Goal: Task Accomplishment & Management: Complete application form

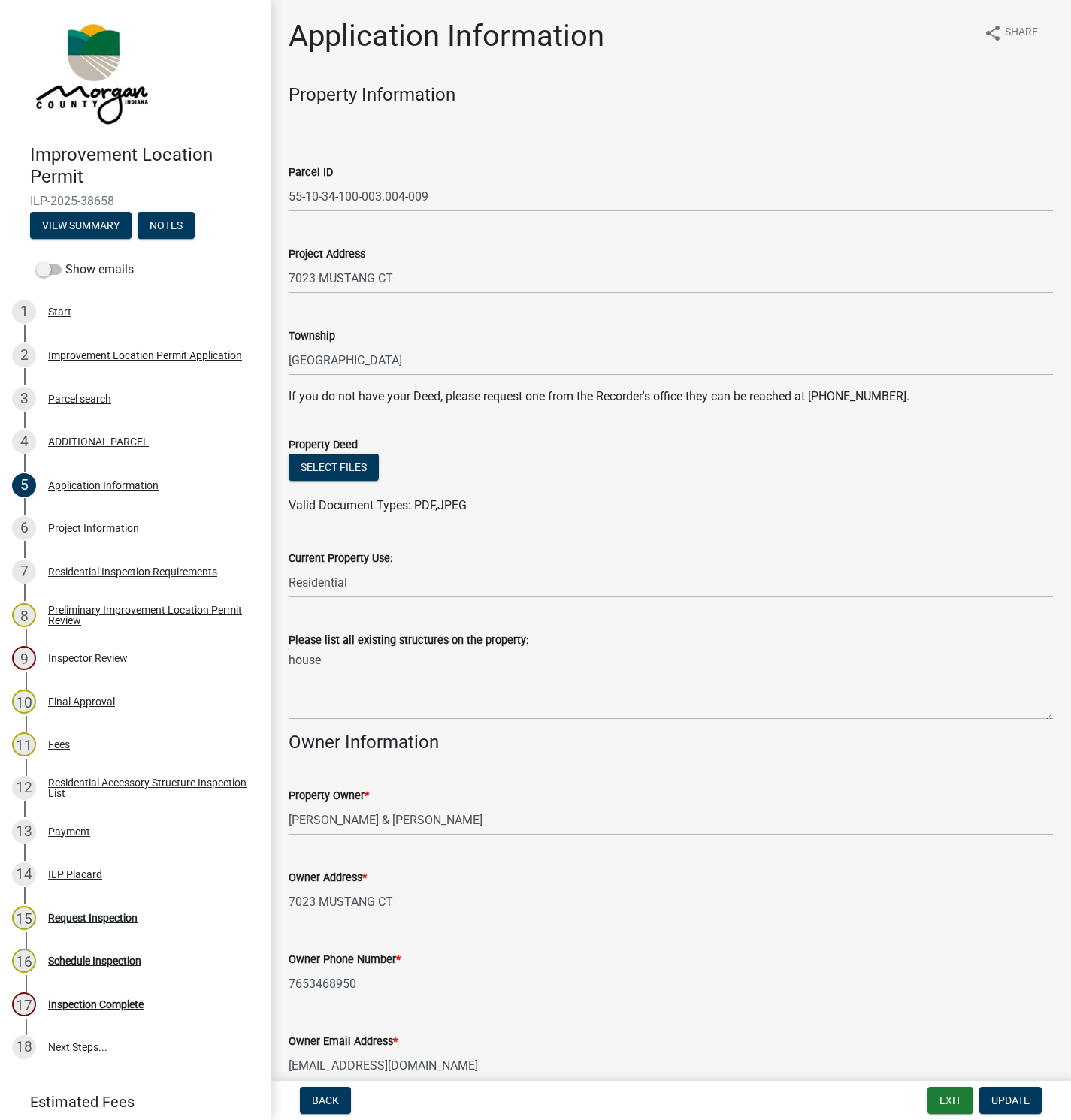
scroll to position [158, 0]
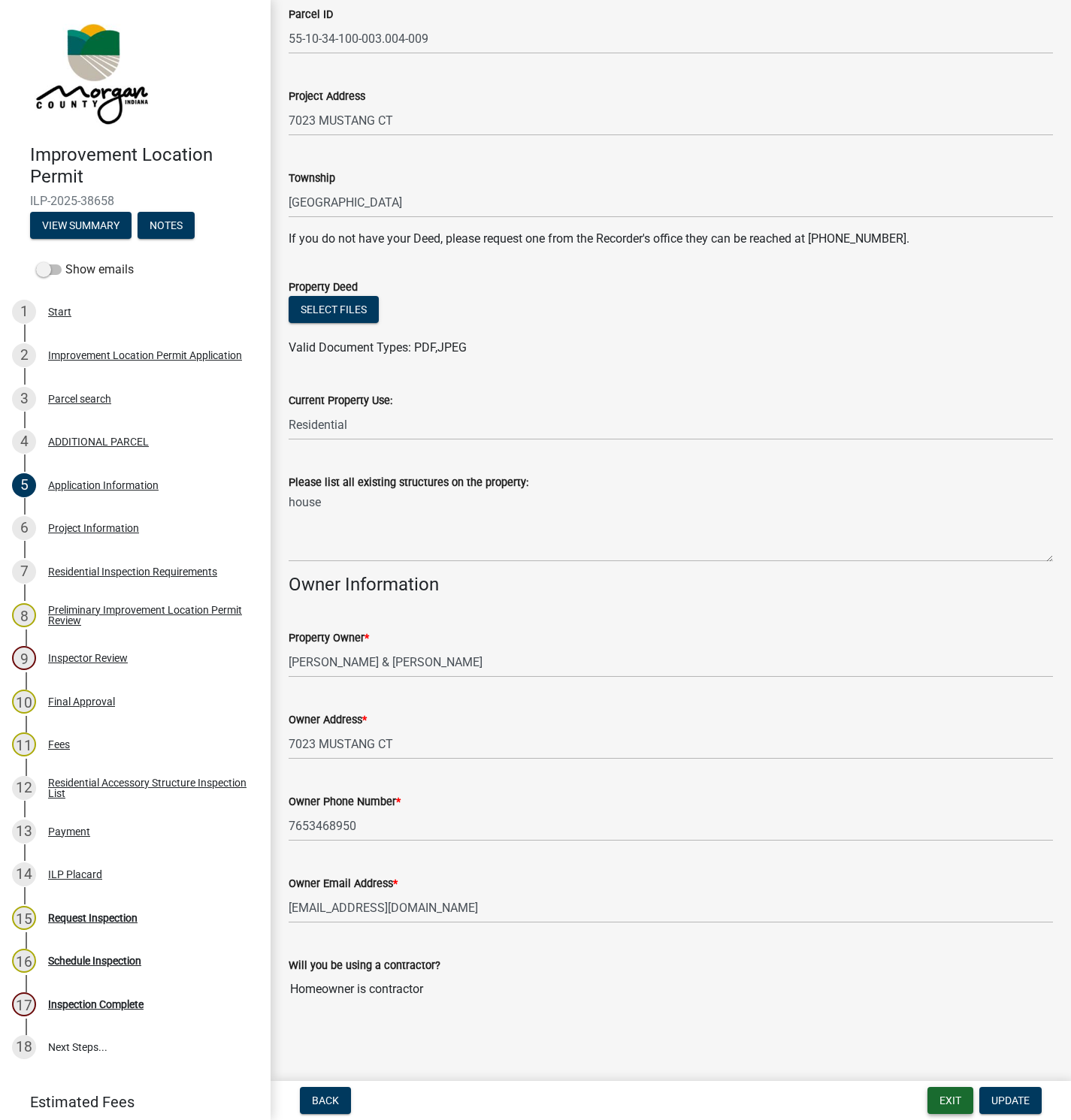
click at [948, 1098] on button "Exit" at bounding box center [950, 1100] width 46 height 27
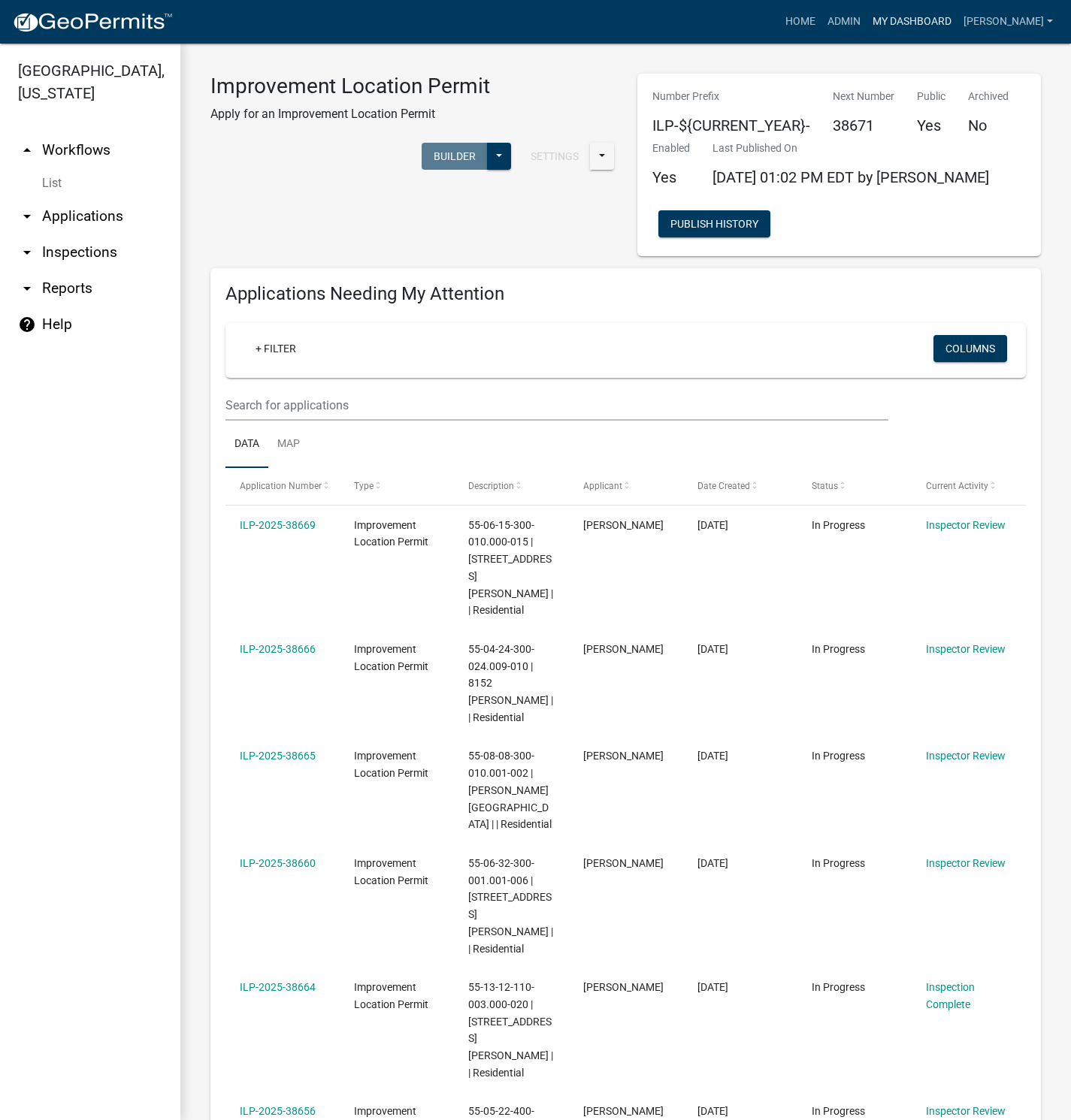
click at [935, 23] on link "My Dashboard" at bounding box center [912, 22] width 91 height 29
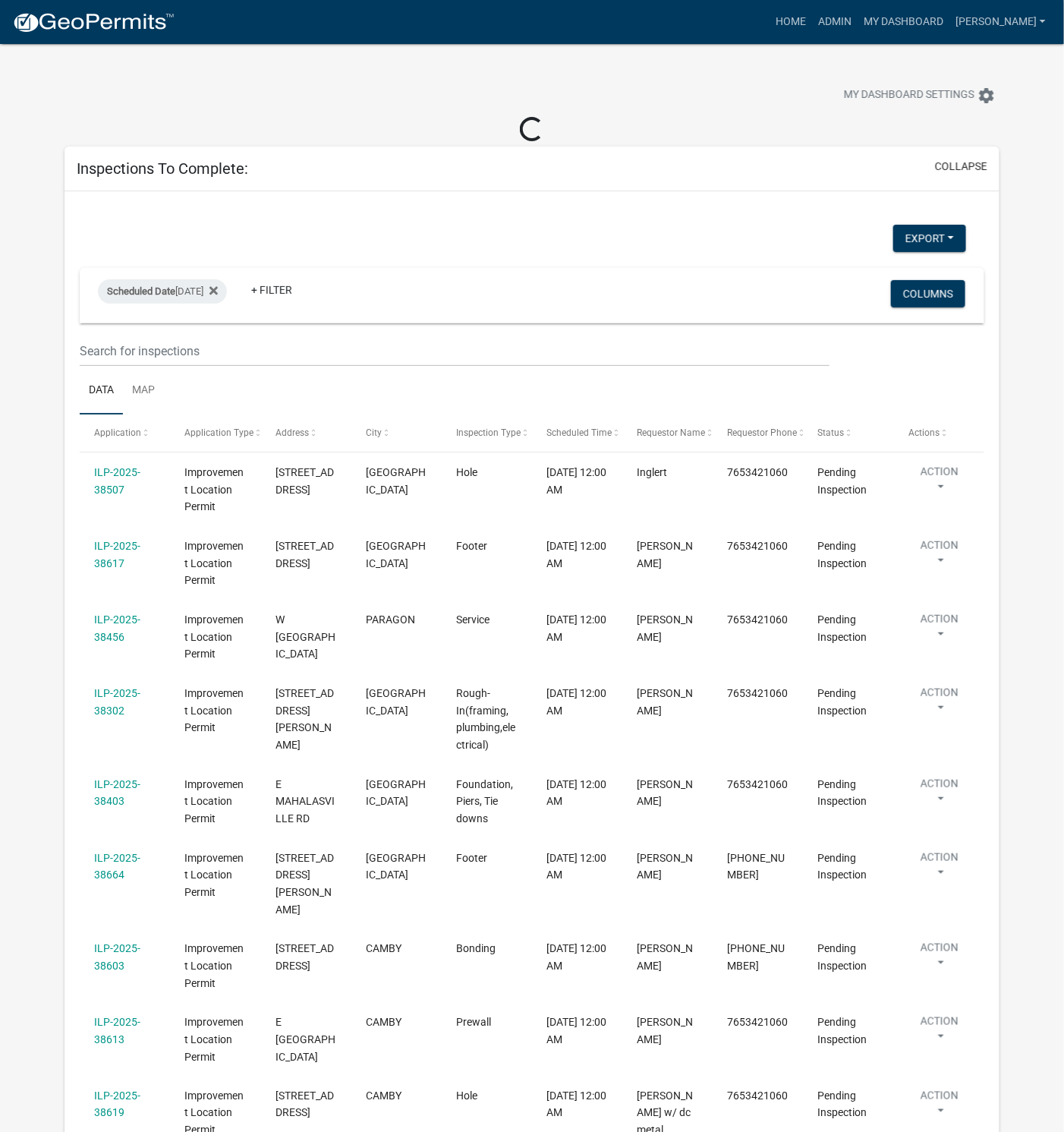
select select "1: 25"
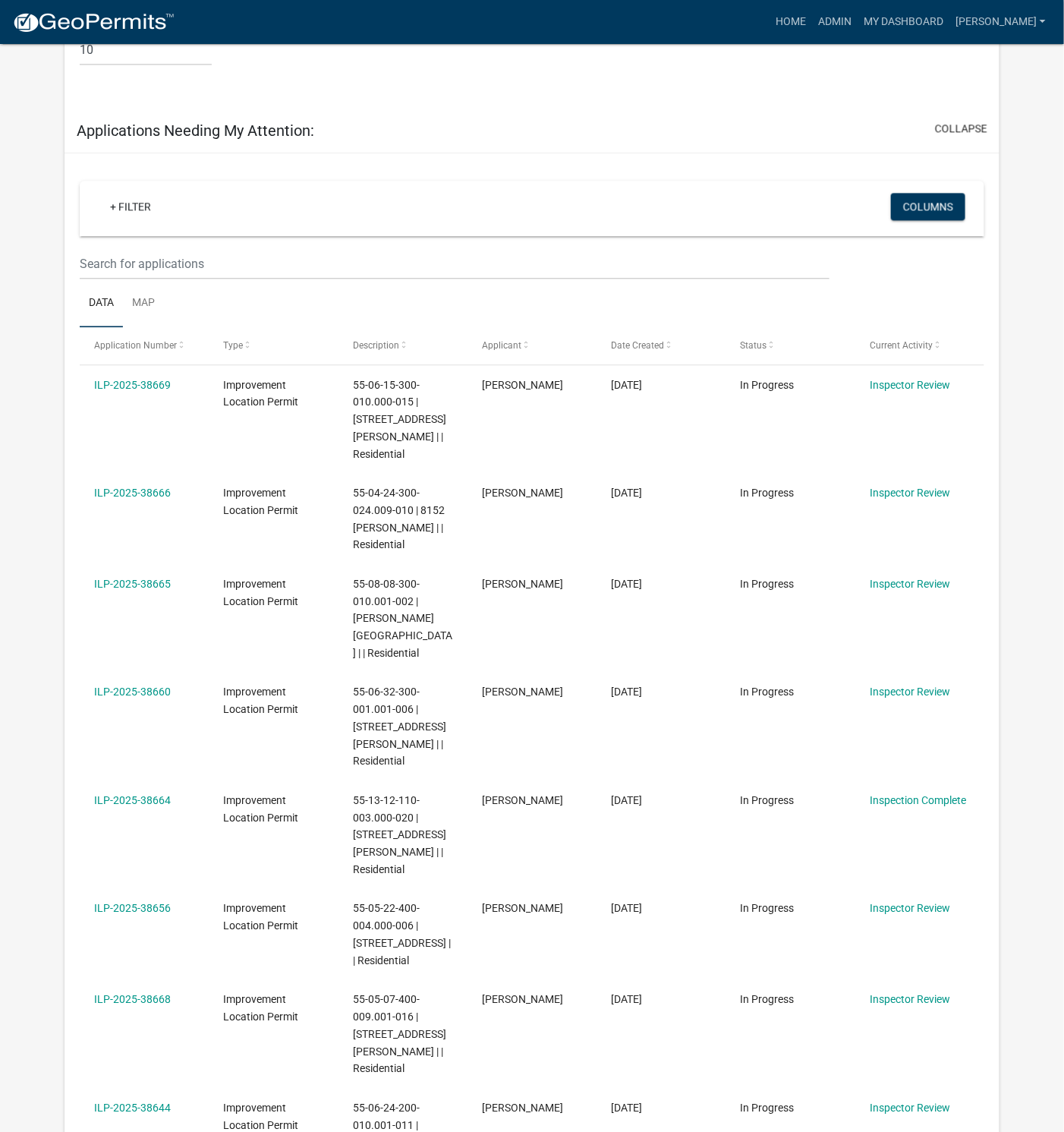
scroll to position [1253, 0]
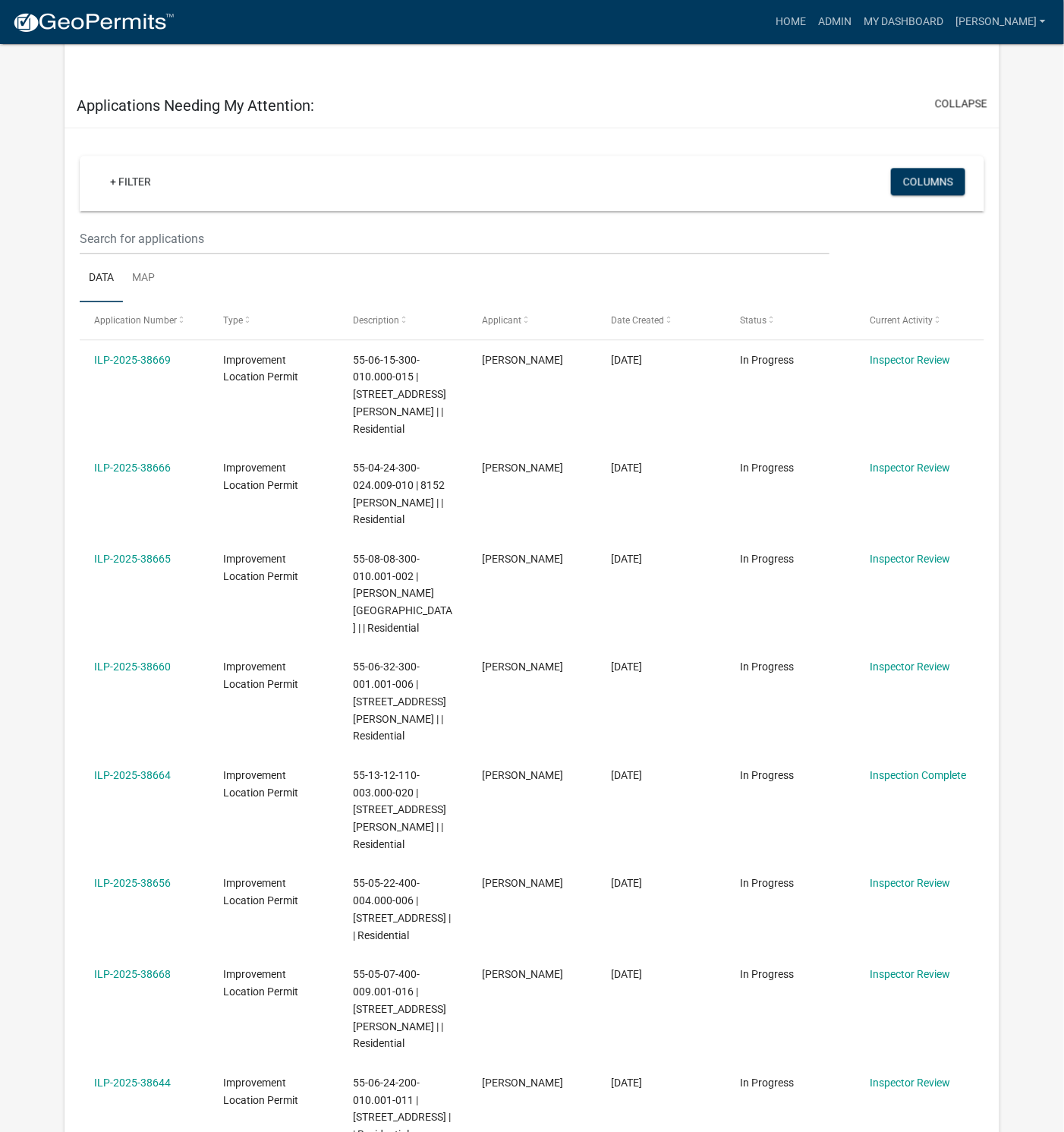
click at [144, 354] on link "ILP-2025-38669" at bounding box center [131, 360] width 76 height 12
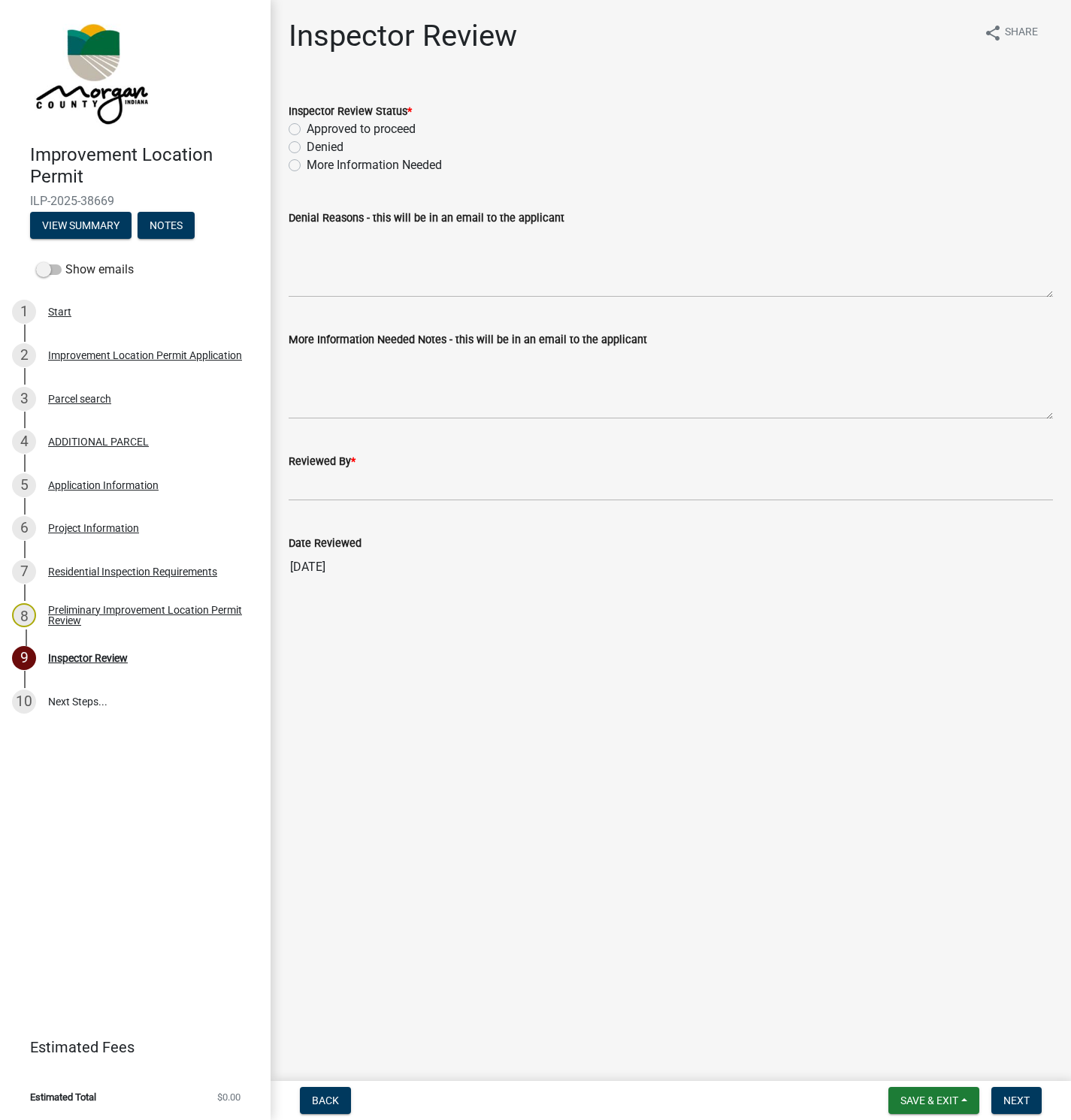
click at [306, 127] on label "Approved to proceed" at bounding box center [361, 129] width 109 height 18
click at [306, 127] on input "Approved to proceed" at bounding box center [311, 125] width 10 height 10
radio input "true"
click at [306, 512] on wm-data-entity-input "Reviewed By *" at bounding box center [671, 472] width 765 height 82
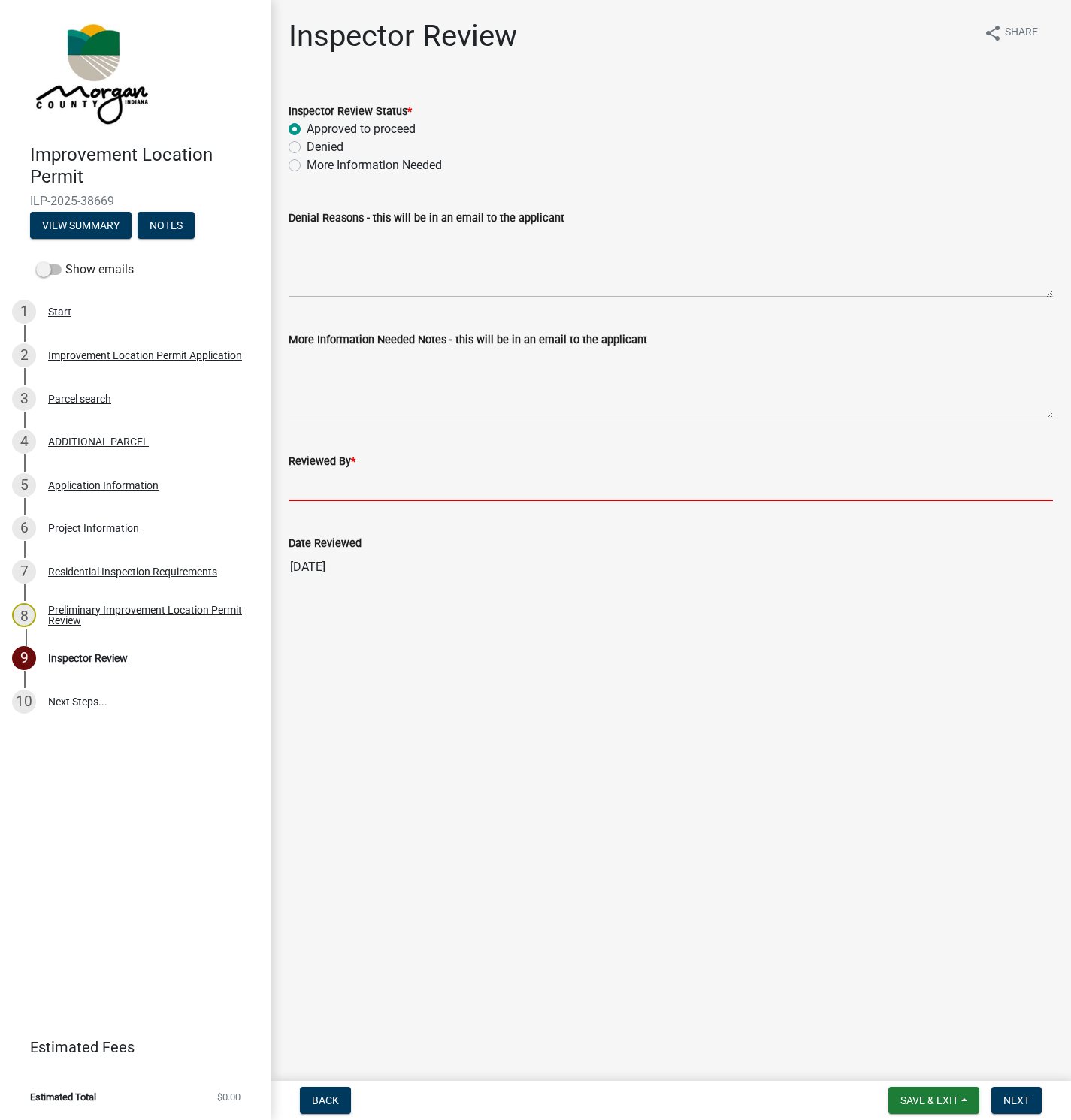
click at [310, 487] on input "Reviewed By *" at bounding box center [671, 486] width 765 height 31
type input "[PERSON_NAME]"
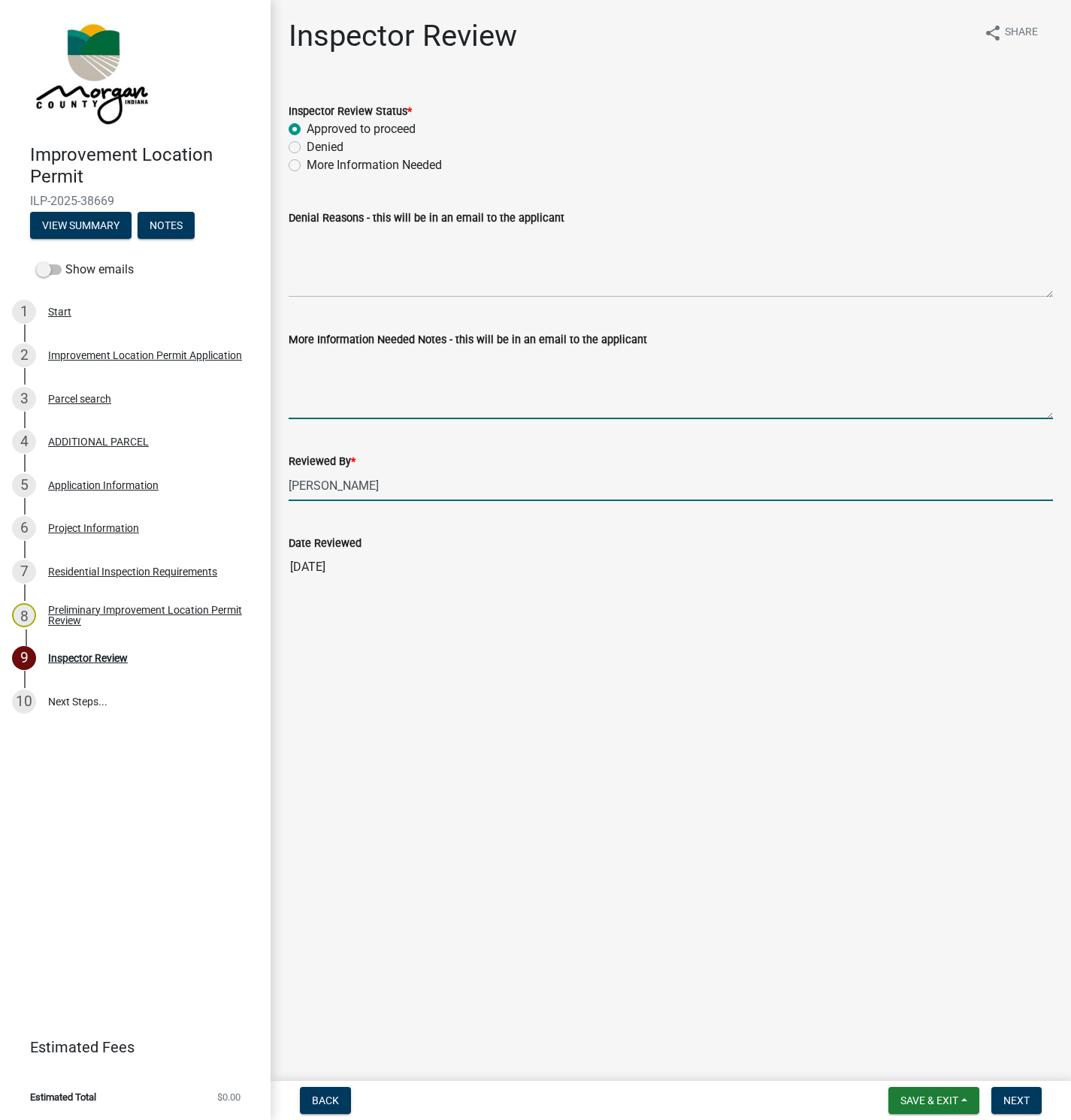
click at [303, 366] on textarea "More Information Needed Notes - this will be in an email to the applicant" at bounding box center [671, 383] width 765 height 70
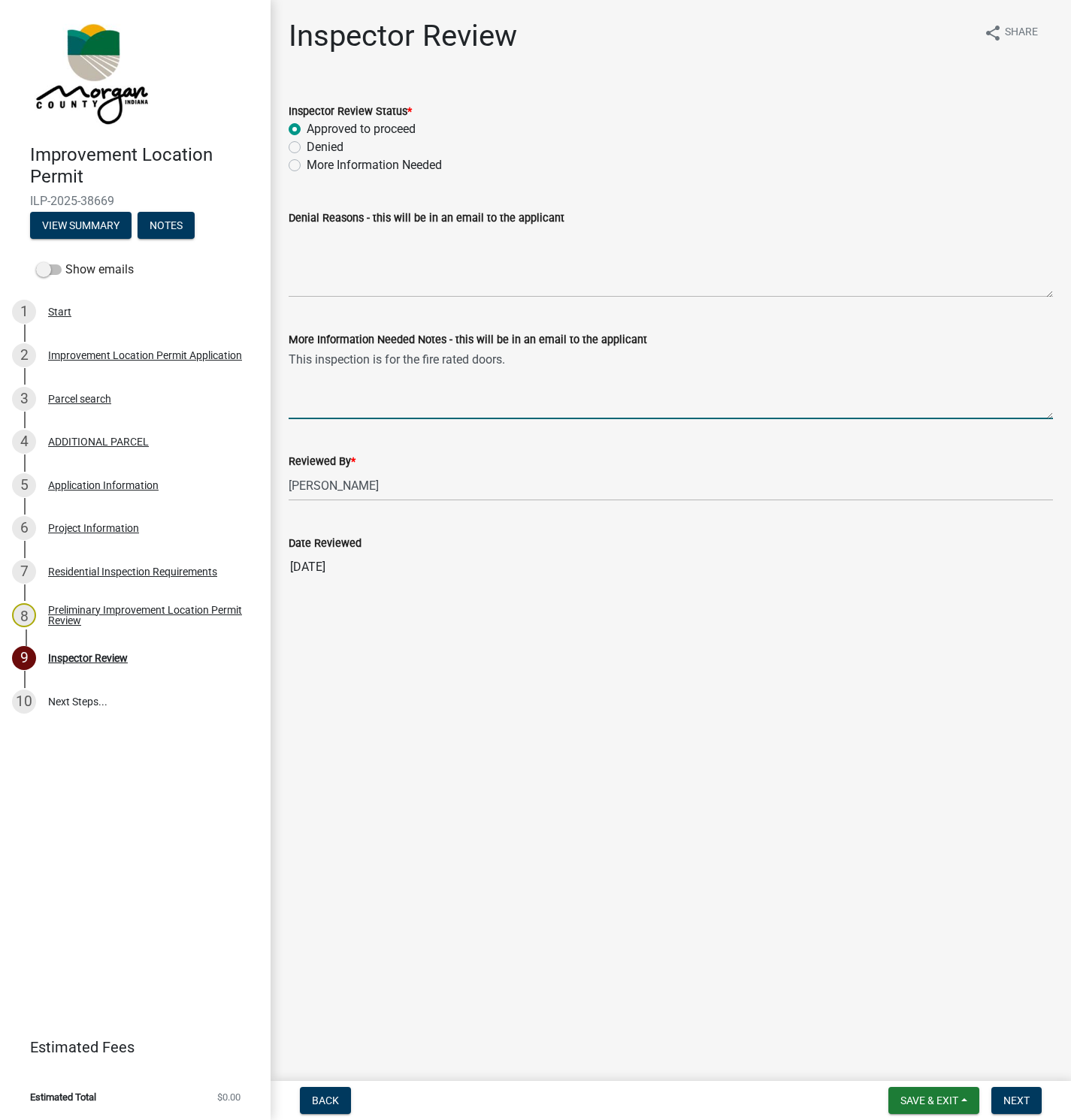
drag, startPoint x: 370, startPoint y: 357, endPoint x: 312, endPoint y: 350, distance: 58.4
click at [312, 350] on textarea "This inspection is for the fire rated doors." at bounding box center [671, 383] width 765 height 70
click at [319, 351] on textarea "This inspection is for the fire rated doors." at bounding box center [671, 383] width 765 height 70
drag, startPoint x: 370, startPoint y: 354, endPoint x: 314, endPoint y: 359, distance: 56.2
click at [314, 359] on textarea "This inspection is for the fire rated doors." at bounding box center [671, 383] width 765 height 70
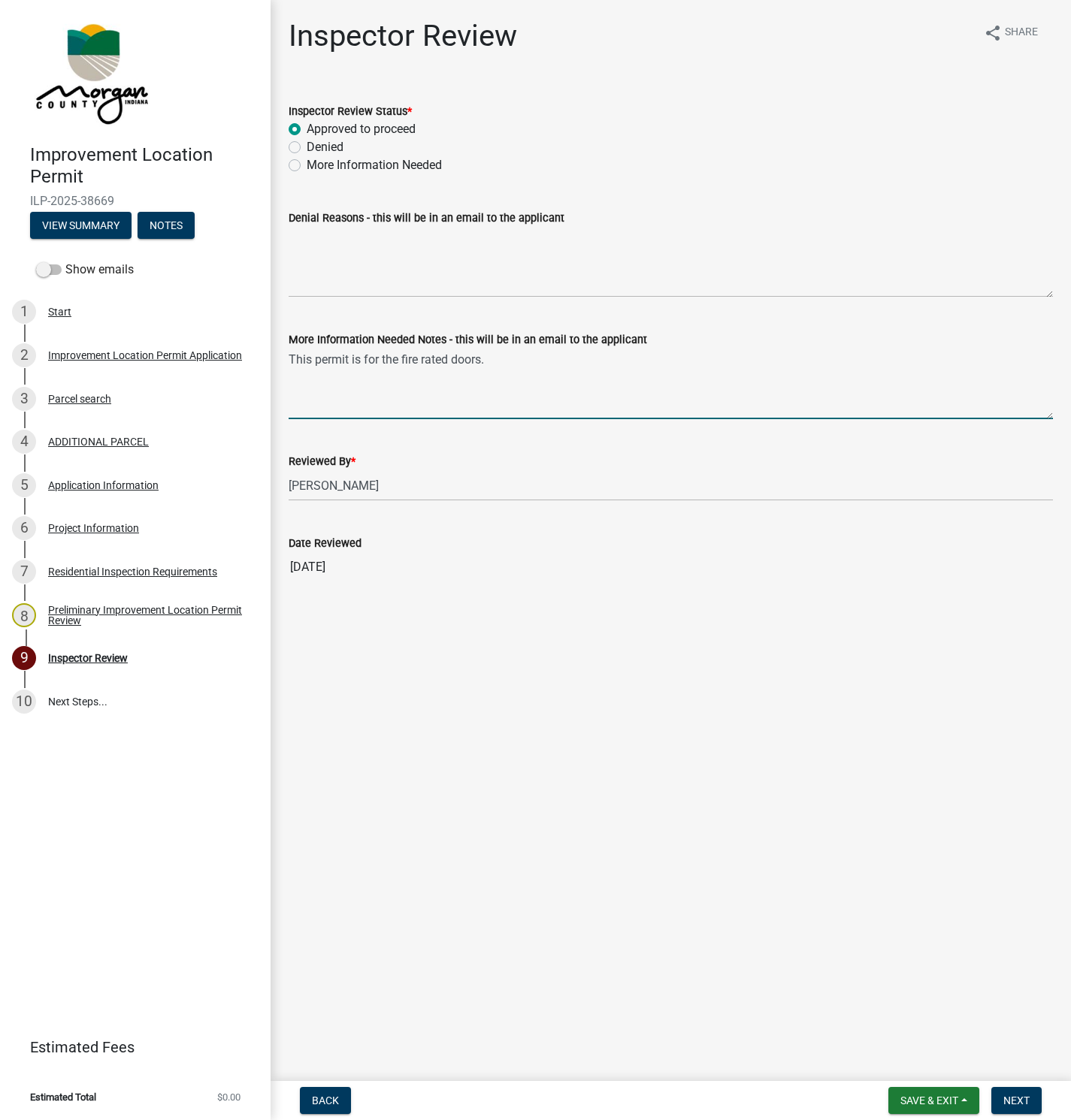
click at [502, 362] on textarea "This permit is for the fire rated doors." at bounding box center [671, 383] width 765 height 70
type textarea "This permit is for the fire rated doors that were not complied on a previous pe…"
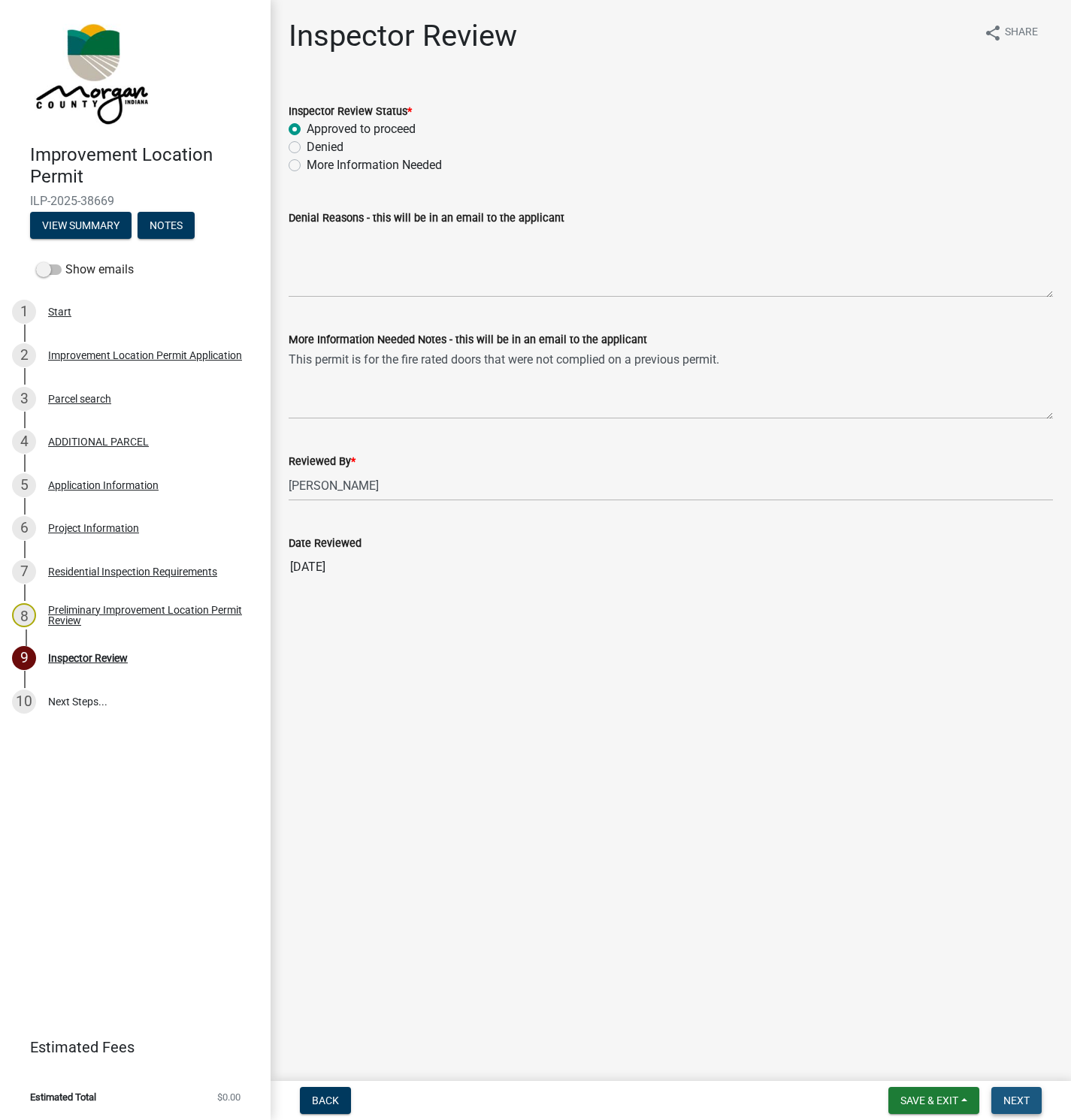
click at [1015, 1104] on span "Next" at bounding box center [1016, 1101] width 26 height 12
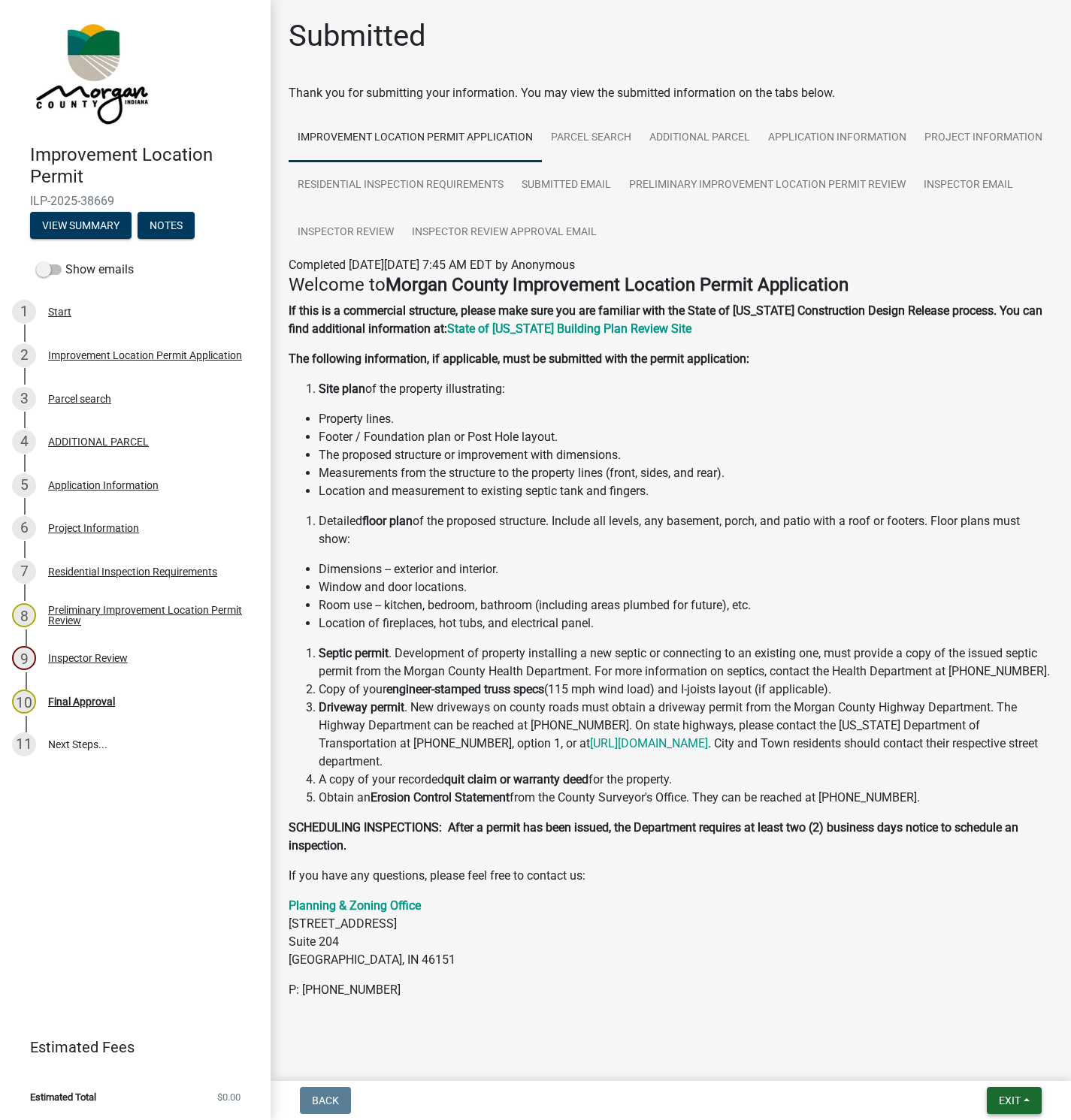
click at [1007, 1100] on span "Exit" at bounding box center [1009, 1101] width 22 height 12
click at [968, 1064] on button "Save & Exit" at bounding box center [982, 1063] width 121 height 36
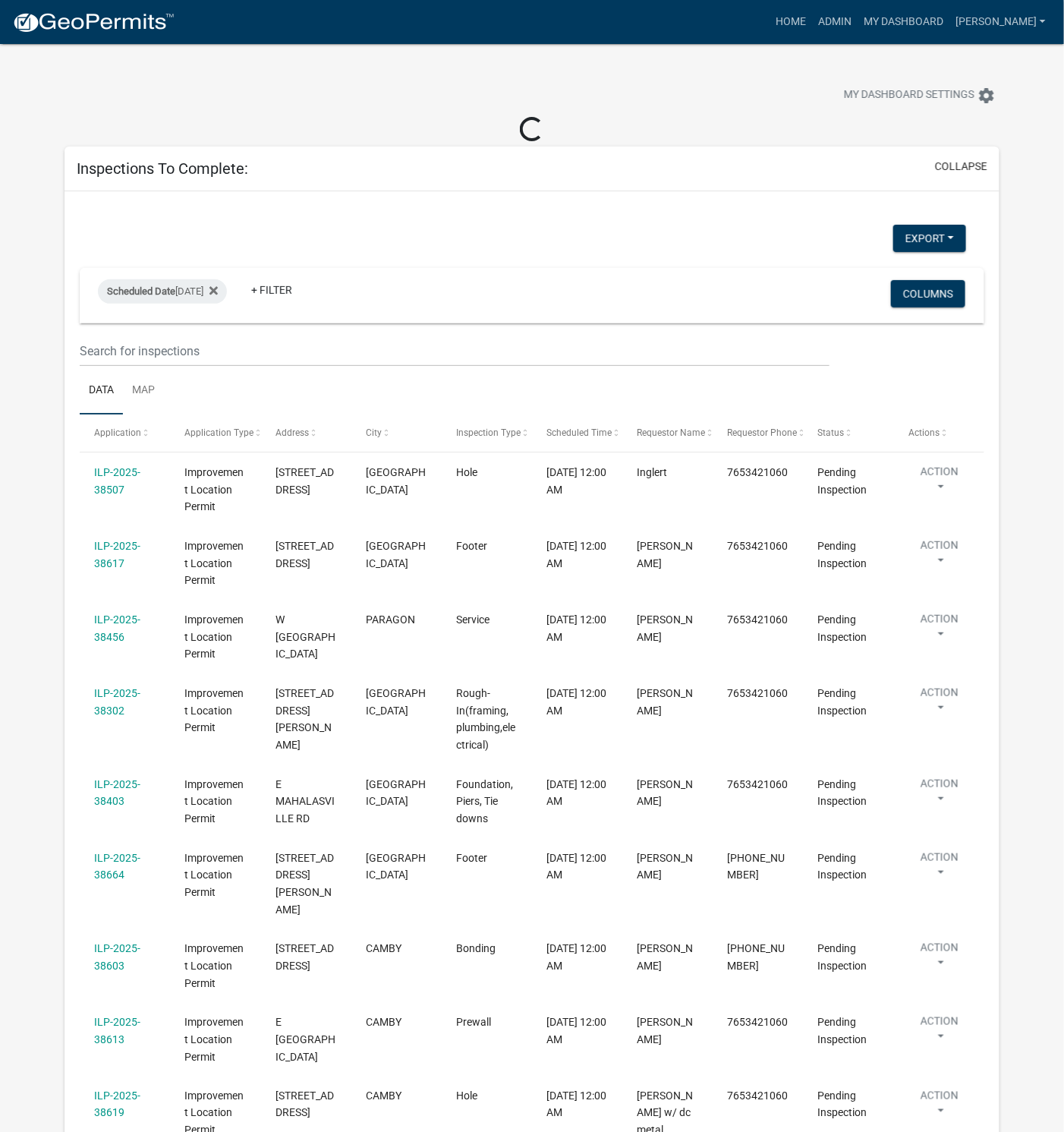
select select "1: 25"
